Goal: Communication & Community: Answer question/provide support

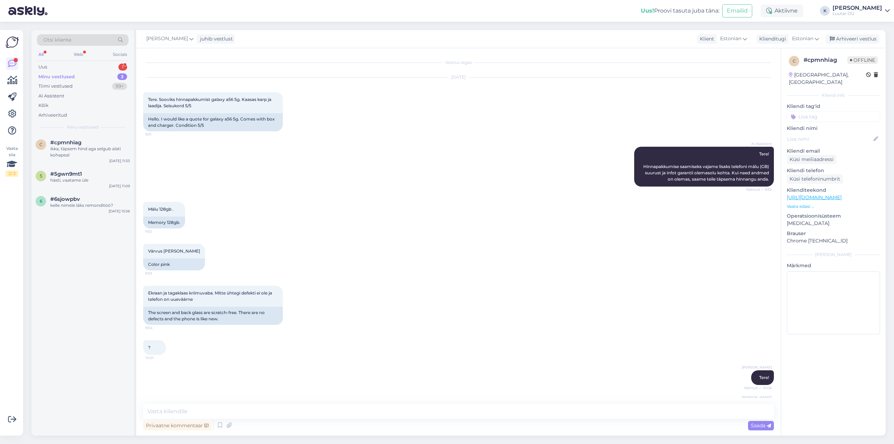
scroll to position [85, 0]
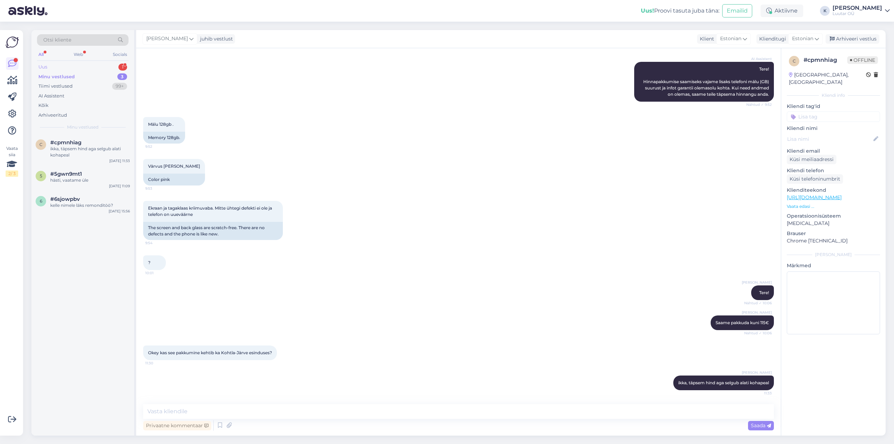
click at [40, 63] on div "Uus 1" at bounding box center [82, 67] width 91 height 10
click at [72, 140] on span "#1voky9vw" at bounding box center [65, 142] width 30 height 6
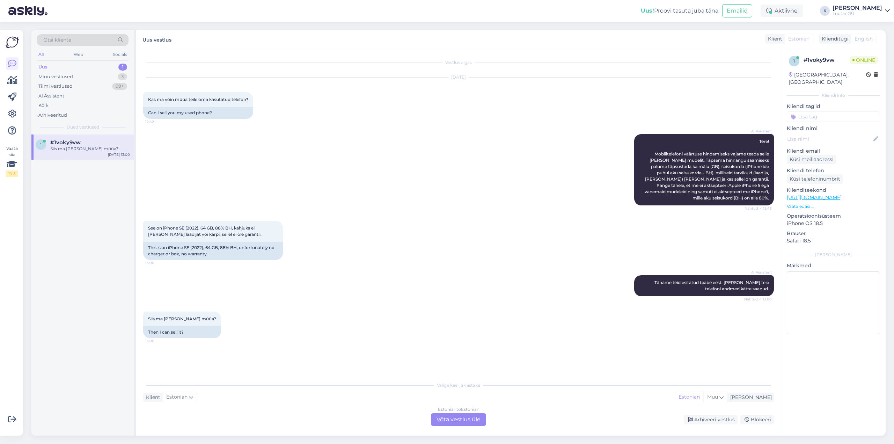
scroll to position [0, 0]
drag, startPoint x: 164, startPoint y: 227, endPoint x: 183, endPoint y: 235, distance: 21.3
click at [183, 235] on span "See on iPhone SE (2022), 64 GB, 88% BH, kahjuks ei [PERSON_NAME] laadijat või k…" at bounding box center [204, 231] width 113 height 12
copy span "iPhone SE (2022), 64 GB, 88% BH, kahjuks ei [PERSON_NAME] laadijat või karpi,"
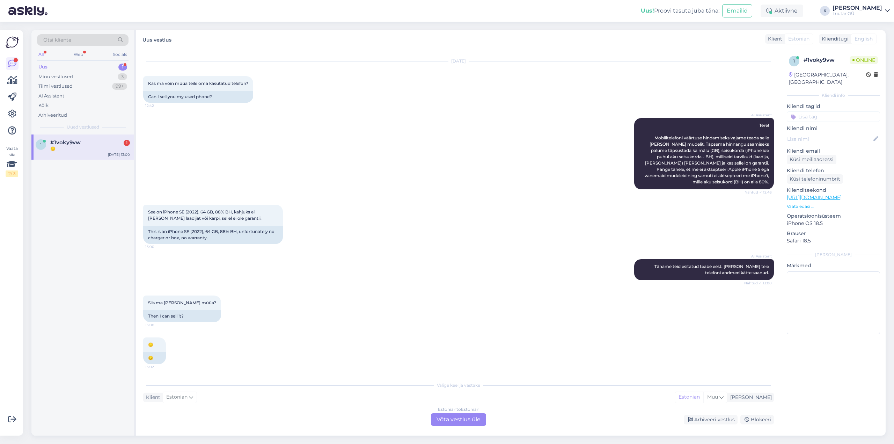
click at [460, 422] on div "Estonian to Estonian Võta vestlus üle" at bounding box center [458, 419] width 55 height 13
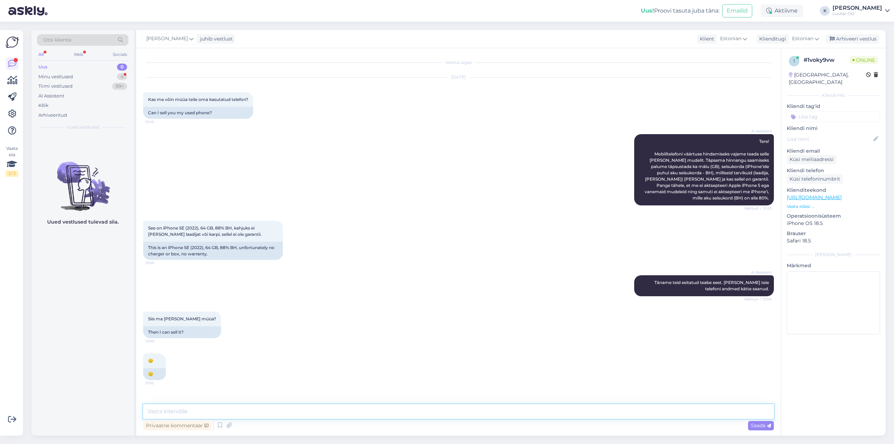
click at [376, 412] on textarea at bounding box center [458, 411] width 631 height 15
type textarea "Tere!'"
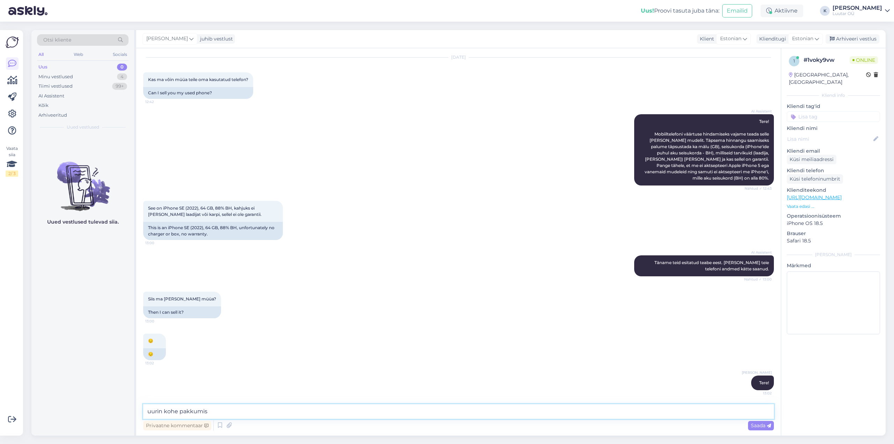
type textarea "uurin kohe pakkumist"
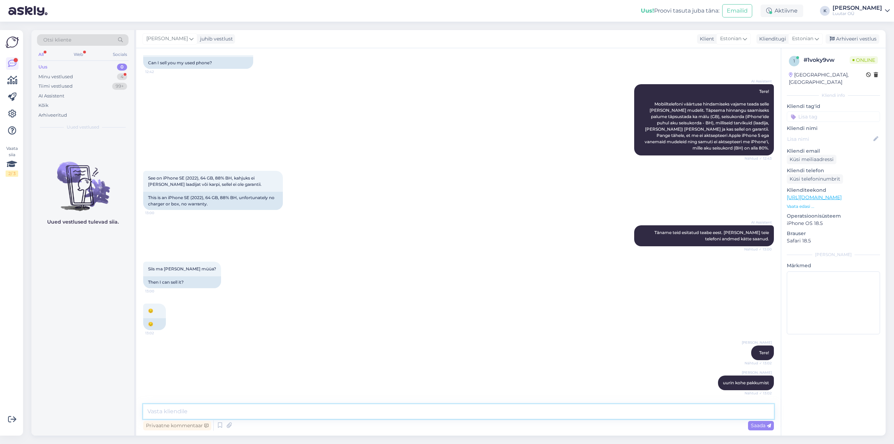
scroll to position [80, 0]
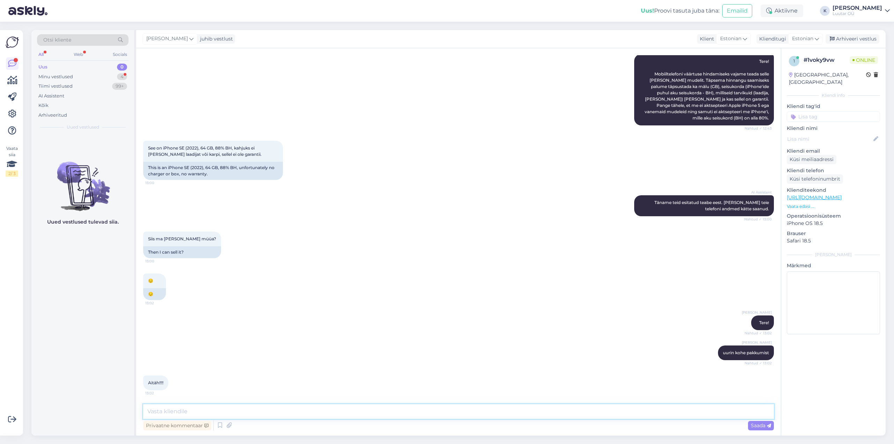
click at [246, 413] on textarea at bounding box center [458, 411] width 631 height 15
type textarea "saaksime pakkuda kuni 50€"
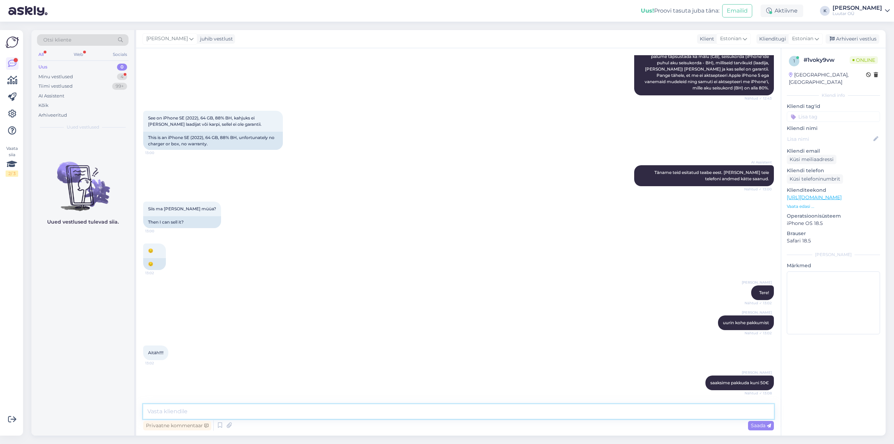
scroll to position [140, 0]
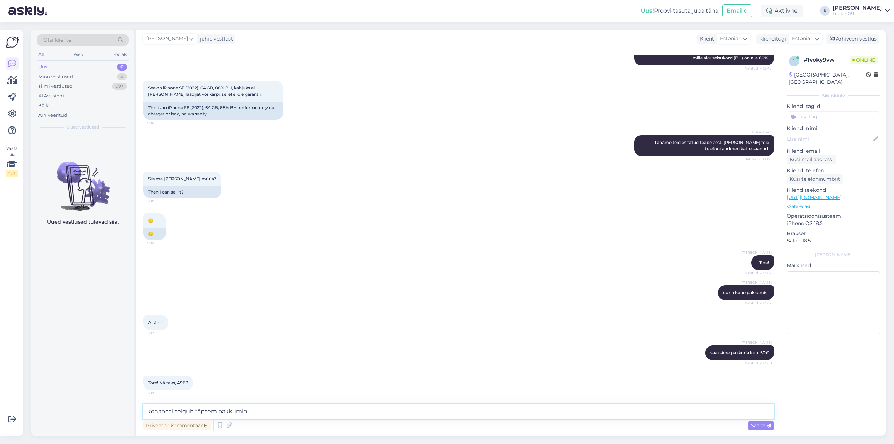
type textarea "kohapeal selgub täpsem pakkumine"
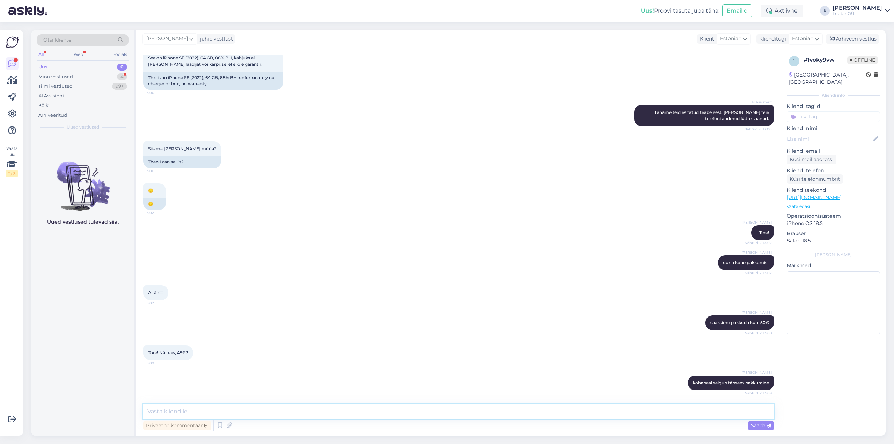
scroll to position [200, 0]
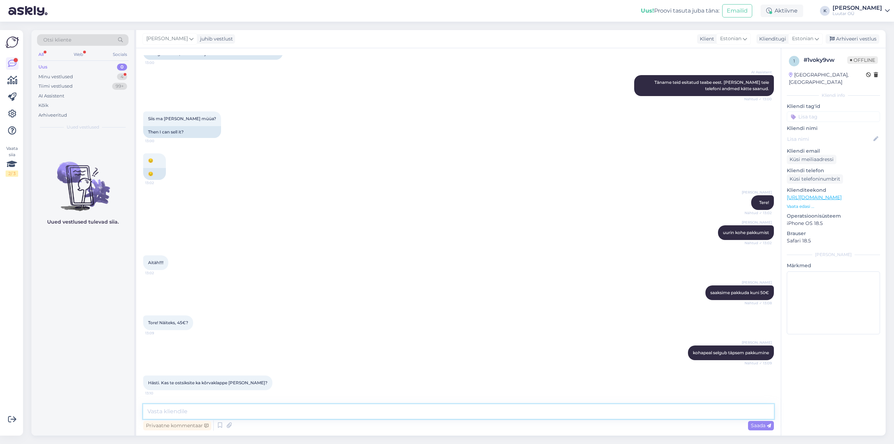
click at [241, 413] on textarea at bounding box center [458, 411] width 631 height 15
click at [208, 408] on textarea at bounding box center [458, 411] width 631 height 15
type textarea "kirjutasime Teile [PERSON_NAME] vastuse et töstreid ei võeta kahjuks vastu"
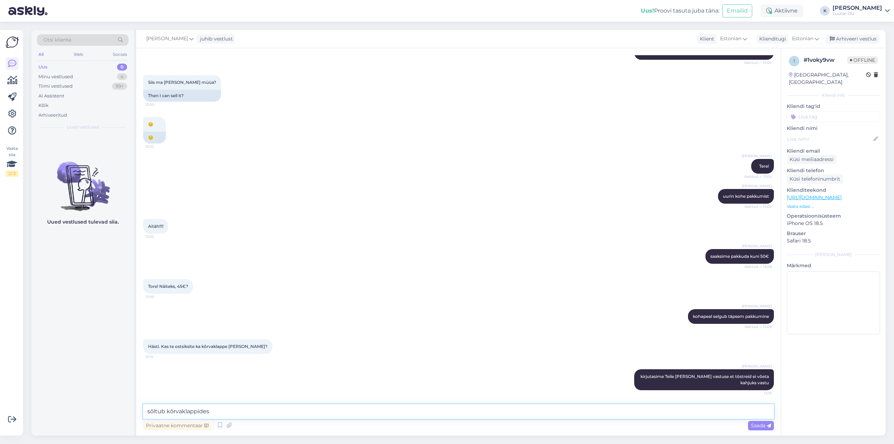
type textarea "sõltub kõrvaklappidest"
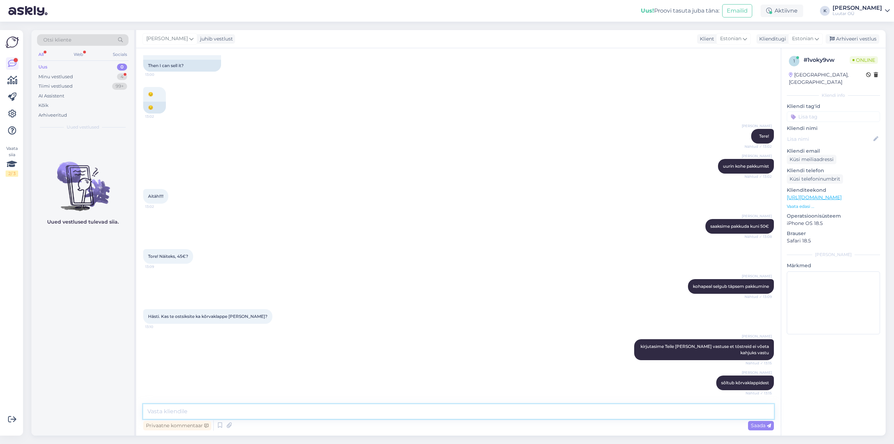
scroll to position [303, 0]
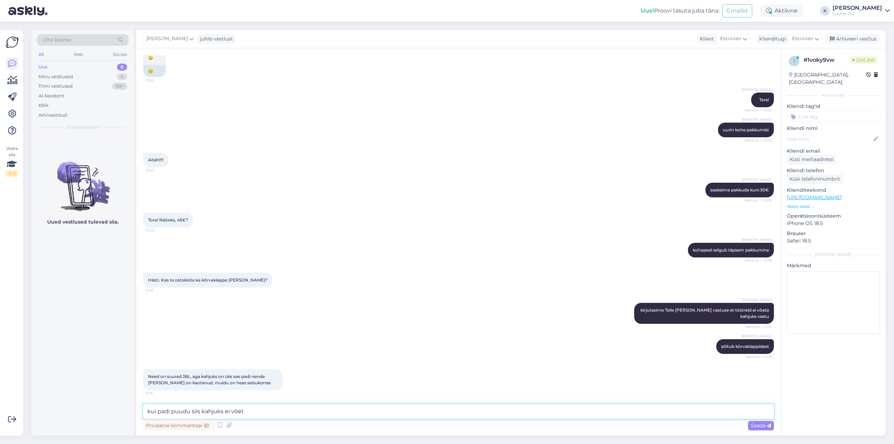
type textarea "kui padi puudu siis kahjuks ei võeta"
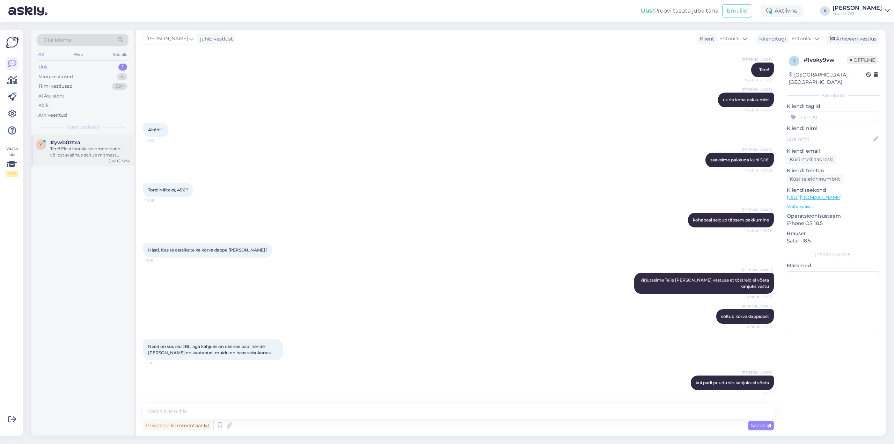
click at [75, 155] on div "Tere! Elektroonikaseadmete pandi- või ostuväärtus sõltub mitmest tegurist, seal…" at bounding box center [90, 152] width 80 height 13
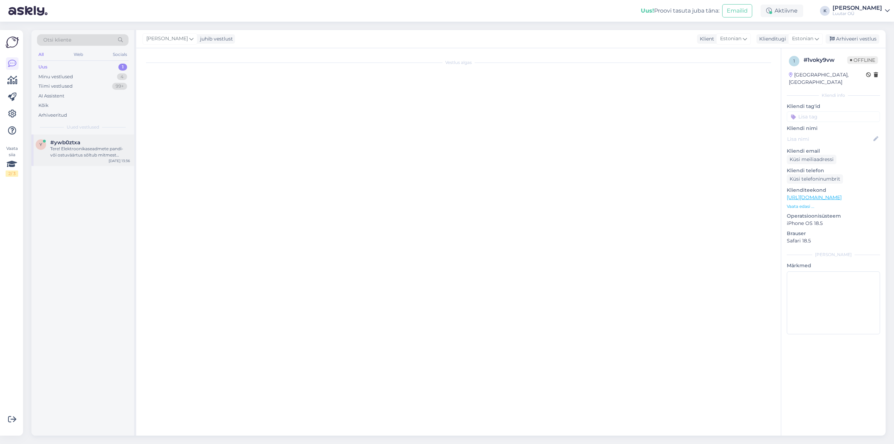
scroll to position [0, 0]
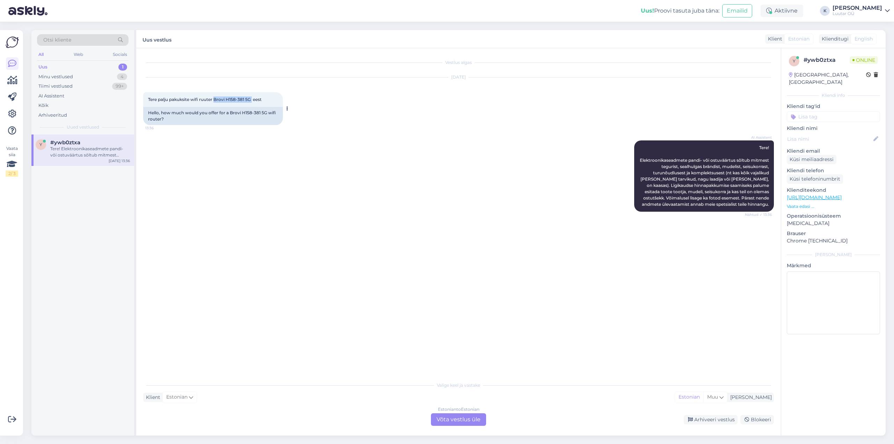
drag, startPoint x: 215, startPoint y: 98, endPoint x: 253, endPoint y: 99, distance: 37.7
click at [253, 99] on span "Tere palju pakuksite wifi ruuter Brovi H158-381 5G eest" at bounding box center [204, 99] width 113 height 5
copy span "Brovi H158-381 5G"
drag, startPoint x: 191, startPoint y: 100, endPoint x: 252, endPoint y: 97, distance: 61.2
click at [252, 97] on span "Tere palju pakuksite wifi ruuter Brovi H158-381 5G eest" at bounding box center [204, 99] width 113 height 5
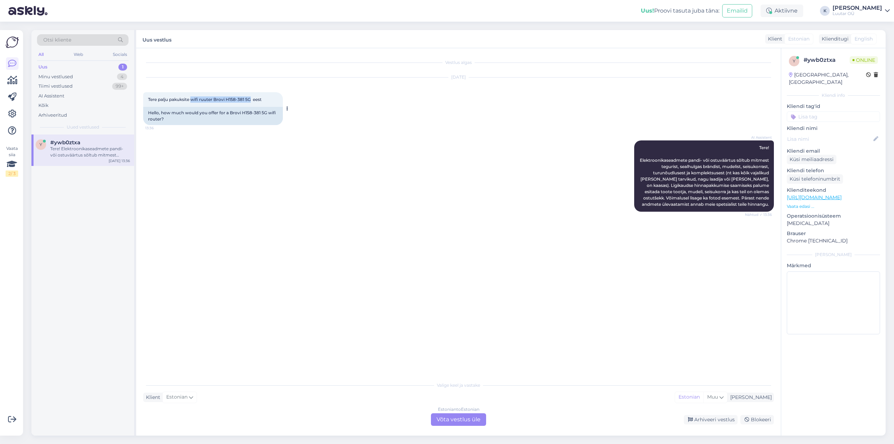
copy span "wifi ruuter Brovi H158-381 5G"
click at [458, 416] on div "Estonian to Estonian Võta vestlus üle" at bounding box center [458, 419] width 55 height 13
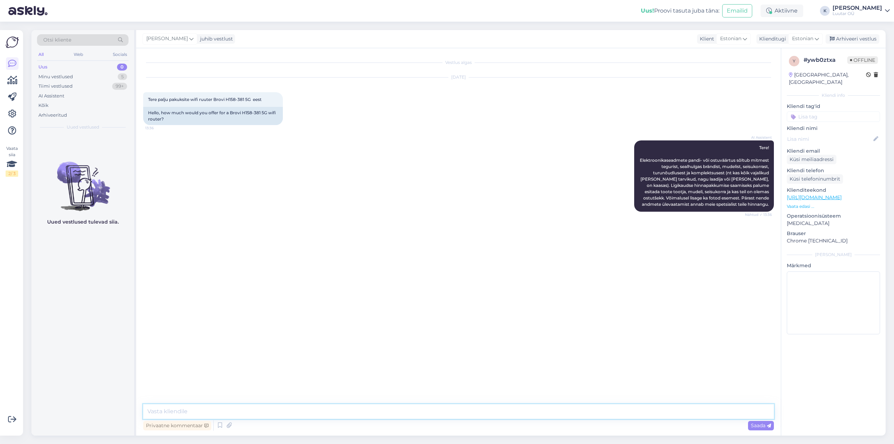
click at [397, 410] on textarea at bounding box center [458, 411] width 631 height 15
type textarea "Tere!"
type textarea "Saame pakkuda kuni 70€"
click at [72, 75] on div "Minu vestlused" at bounding box center [55, 76] width 35 height 7
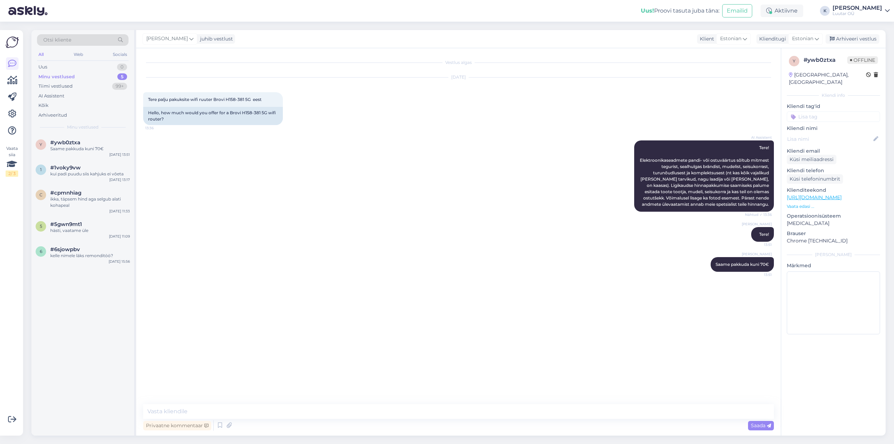
click at [873, 8] on div "[PERSON_NAME]" at bounding box center [857, 8] width 50 height 6
click at [831, 56] on div "Logi välja" at bounding box center [827, 59] width 124 height 13
